Goal: Information Seeking & Learning: Learn about a topic

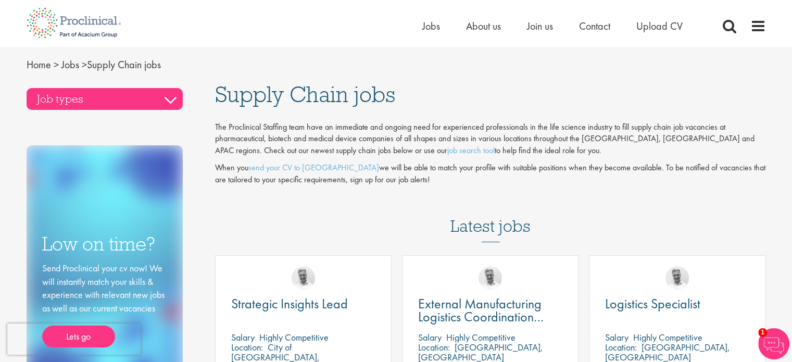
click at [179, 97] on h3 "Job types" at bounding box center [105, 99] width 156 height 22
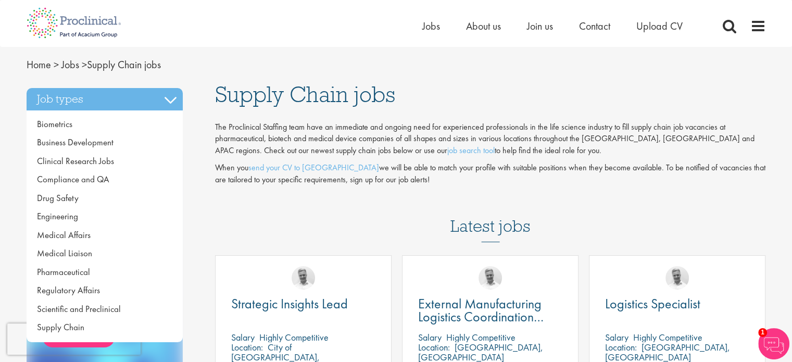
click at [440, 146] on p "The Proclinical Staffing team have an immediate and ongoing need for experience…" at bounding box center [490, 139] width 551 height 36
click at [447, 154] on link "job search tool" at bounding box center [470, 150] width 47 height 11
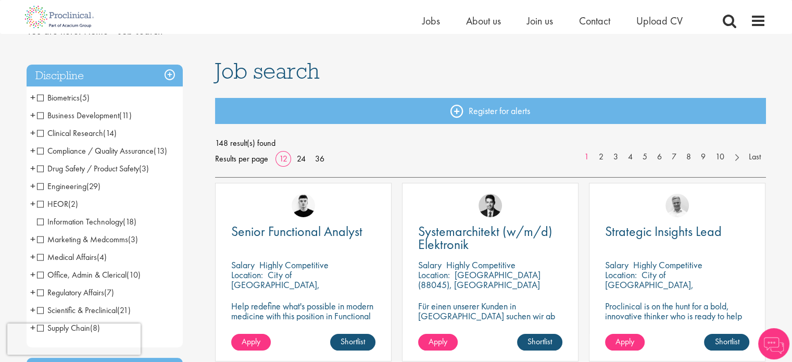
scroll to position [104, 0]
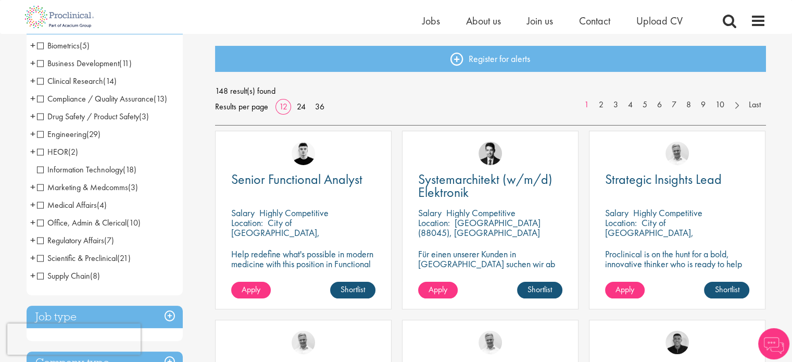
click at [30, 275] on span "+" at bounding box center [32, 276] width 5 height 16
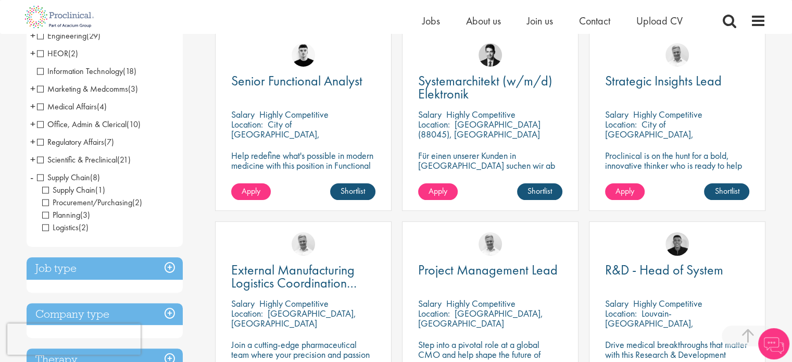
scroll to position [208, 0]
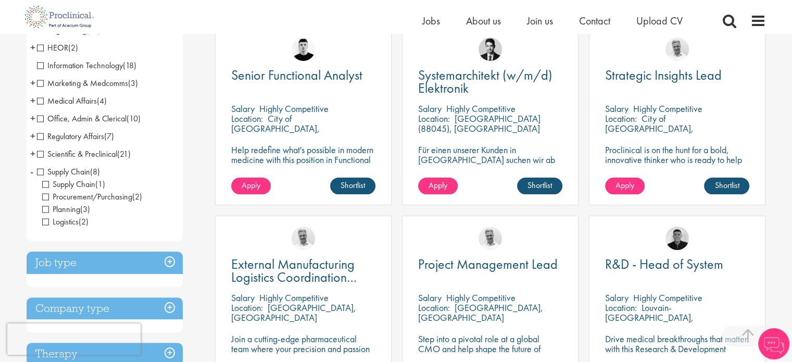
click at [53, 195] on span "Procurement/Purchasing" at bounding box center [87, 196] width 90 height 11
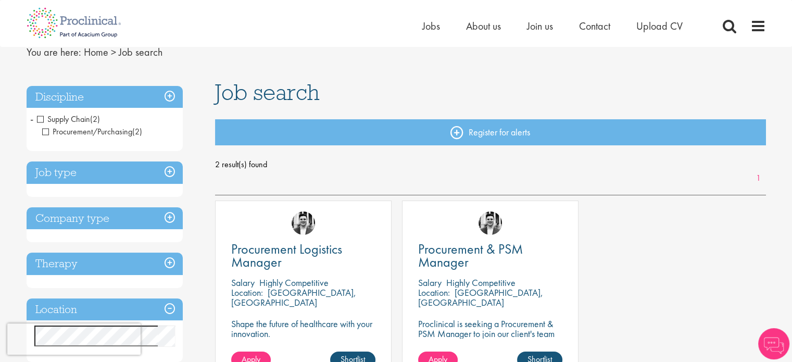
scroll to position [104, 0]
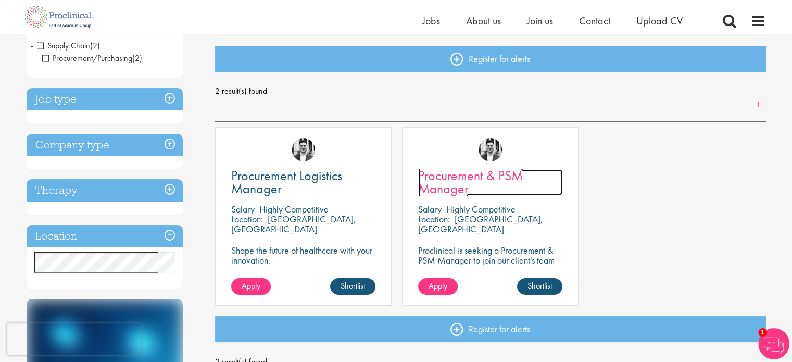
click at [466, 191] on span "Procurement & PSM Manager" at bounding box center [470, 182] width 105 height 31
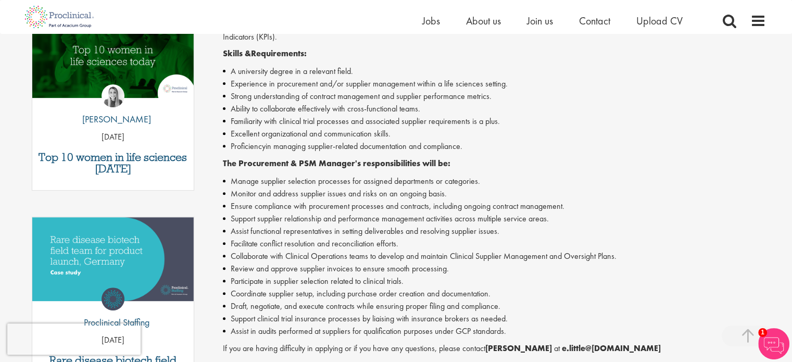
scroll to position [573, 0]
